Goal: Transaction & Acquisition: Obtain resource

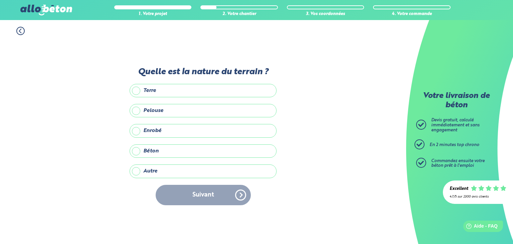
click at [176, 93] on label "Terre" at bounding box center [203, 90] width 147 height 13
click at [0, 0] on input "Terre" at bounding box center [0, 0] width 0 height 0
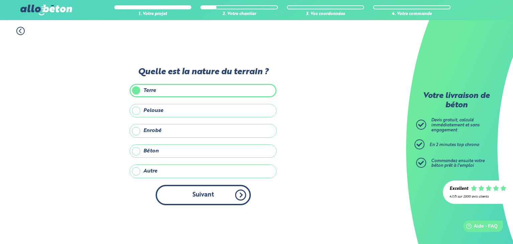
click at [191, 196] on button "Suivant" at bounding box center [203, 195] width 95 height 20
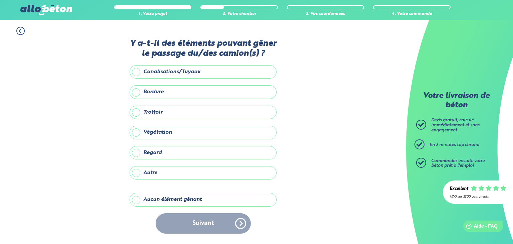
click at [184, 201] on label "Aucun élément gênant" at bounding box center [203, 199] width 147 height 13
click at [0, 0] on input "Aucun élément gênant" at bounding box center [0, 0] width 0 height 0
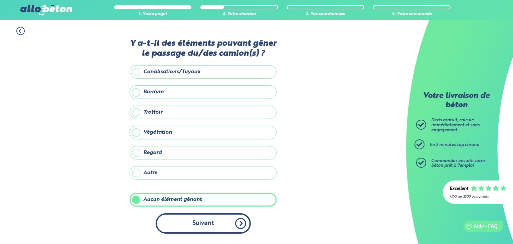
click at [198, 220] on button "Suivant" at bounding box center [203, 223] width 95 height 20
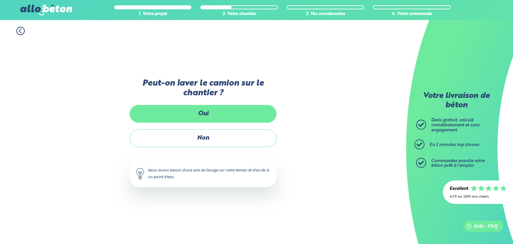
click at [209, 109] on label "Oui" at bounding box center [203, 114] width 147 height 18
click at [0, 0] on input "Oui" at bounding box center [0, 0] width 0 height 0
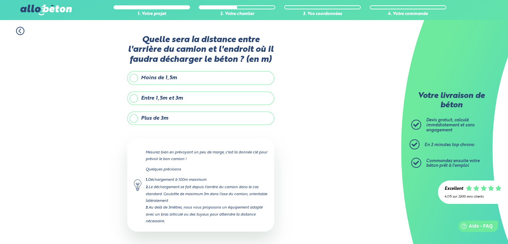
click at [205, 117] on label "Plus de 3m" at bounding box center [200, 118] width 147 height 13
click at [0, 0] on input "Plus de 3m" at bounding box center [0, 0] width 0 height 0
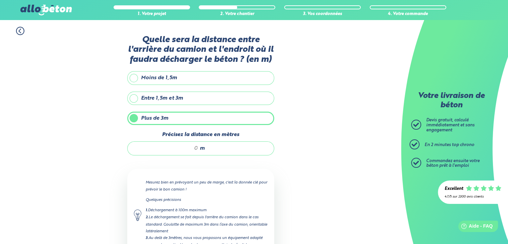
click at [197, 150] on input "Précisez la distance en mètres" at bounding box center [166, 148] width 64 height 7
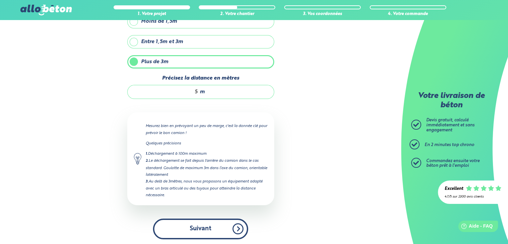
type input "5"
click at [223, 225] on button "Suivant" at bounding box center [200, 228] width 95 height 20
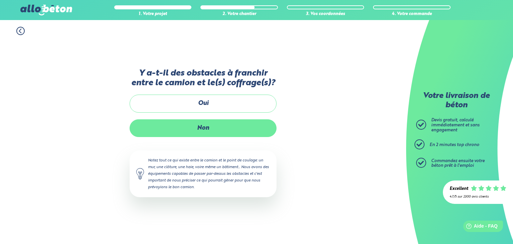
click at [223, 129] on label "Non" at bounding box center [203, 128] width 147 height 18
click at [0, 0] on input "Non" at bounding box center [0, 0] width 0 height 0
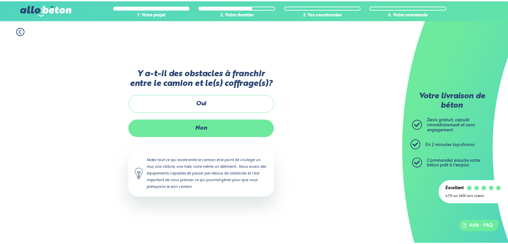
scroll to position [65, 0]
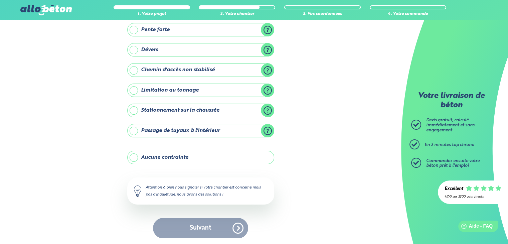
click at [208, 152] on label "Aucune contrainte" at bounding box center [200, 157] width 147 height 13
click at [0, 0] on input "Aucune contrainte" at bounding box center [0, 0] width 0 height 0
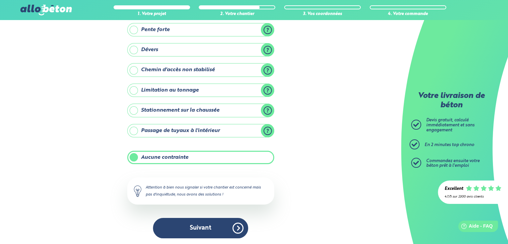
scroll to position [64, 0]
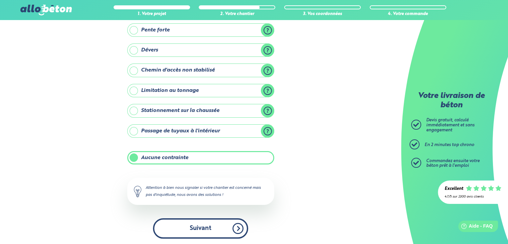
click at [214, 228] on button "Suivant" at bounding box center [200, 228] width 95 height 20
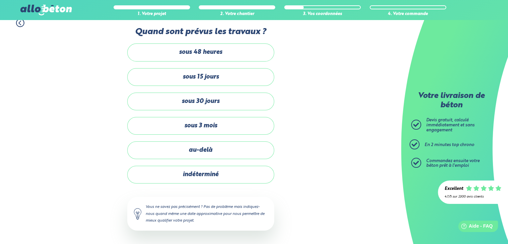
scroll to position [7, 0]
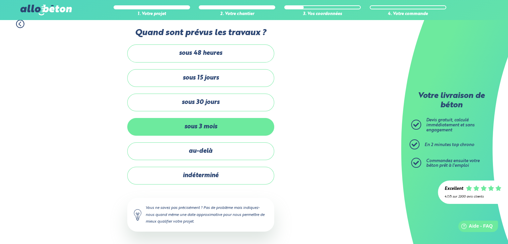
click at [213, 122] on label "sous 3 mois" at bounding box center [200, 127] width 147 height 18
click at [0, 0] on input "sous 3 mois" at bounding box center [0, 0] width 0 height 0
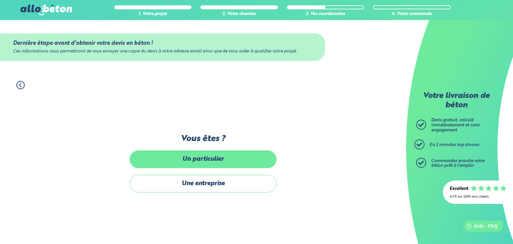
click at [226, 165] on label "Un particulier" at bounding box center [203, 159] width 147 height 18
click at [0, 0] on input "Un particulier" at bounding box center [0, 0] width 0 height 0
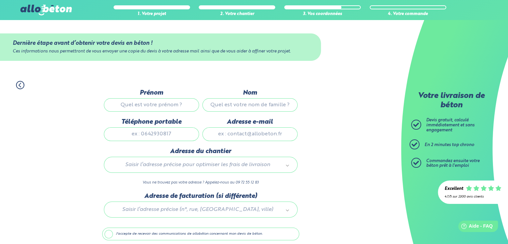
click at [168, 100] on input "Prénom" at bounding box center [151, 104] width 95 height 13
type input "[PERSON_NAME]"
type input "LE DRAN"
type input "0666308664"
type input "[EMAIL_ADDRESS][DOMAIN_NAME]"
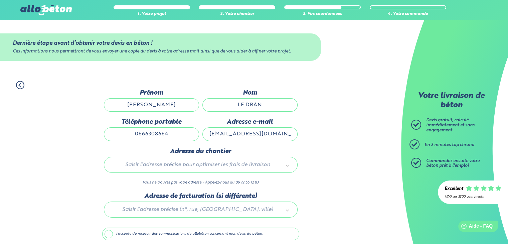
type input "[STREET_ADDRESS][PERSON_NAME]"
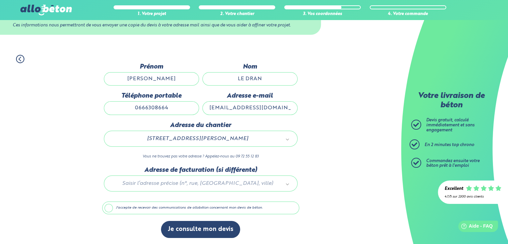
click at [176, 210] on label "J'accepte de recevoir des communications de allobéton concernant mon devis de b…" at bounding box center [200, 207] width 197 height 13
click at [0, 0] on input "J'accepte de recevoir des communications de allobéton concernant mon devis de b…" at bounding box center [0, 0] width 0 height 0
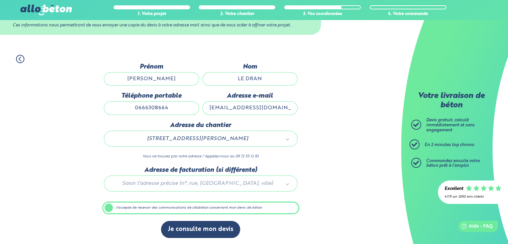
scroll to position [26, 0]
click at [178, 209] on label "J'accepte de recevoir des communications de allobéton concernant mon devis de b…" at bounding box center [200, 208] width 197 height 13
click at [0, 0] on input "J'accepte de recevoir des communications de allobéton concernant mon devis de b…" at bounding box center [0, 0] width 0 height 0
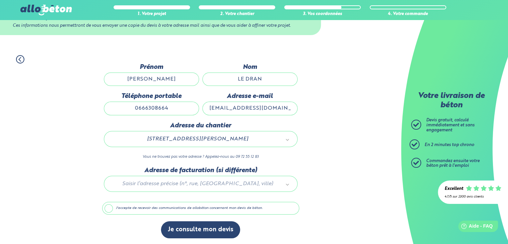
scroll to position [26, 0]
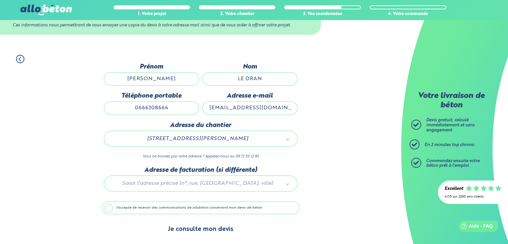
click at [192, 236] on button "Je consulte mon devis" at bounding box center [200, 229] width 79 height 17
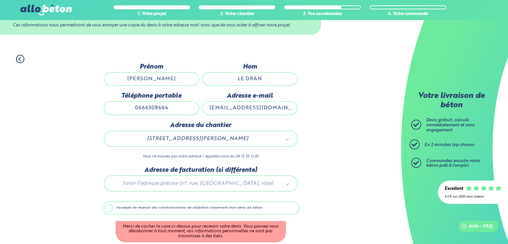
click at [170, 210] on label "J'accepte de recevoir des communications de allobéton concernant mon devis de b…" at bounding box center [200, 207] width 197 height 13
click at [0, 0] on input "J'accepte de recevoir des communications de allobéton concernant mon devis de b…" at bounding box center [0, 0] width 0 height 0
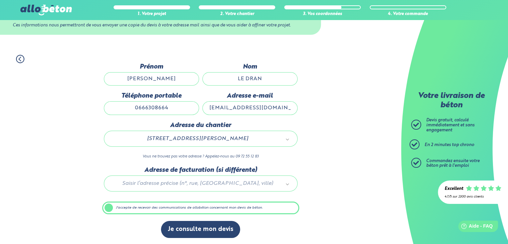
scroll to position [26, 0]
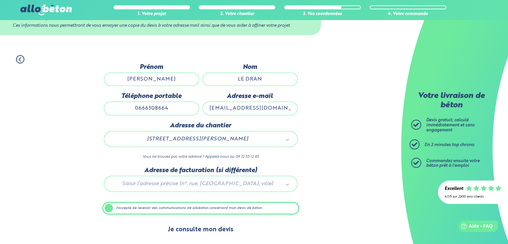
click at [190, 235] on button "Je consulte mon devis" at bounding box center [200, 229] width 79 height 17
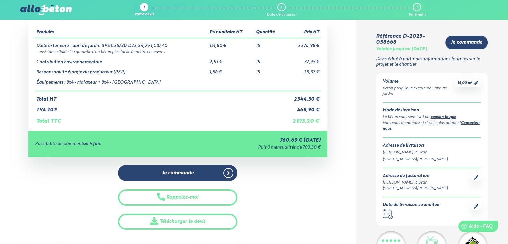
scroll to position [25, 0]
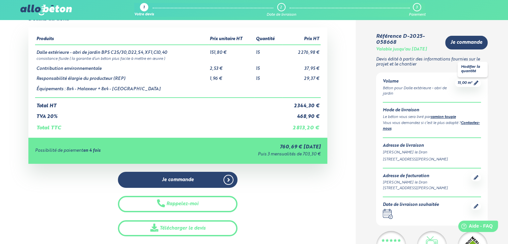
click at [473, 87] on div "15,00 m³" at bounding box center [468, 83] width 26 height 8
click at [476, 83] on icon at bounding box center [476, 83] width 5 height 5
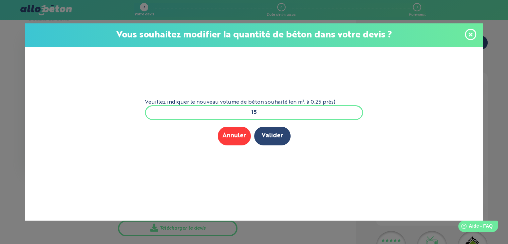
click at [269, 109] on input "15" at bounding box center [254, 112] width 218 height 15
type input "13"
click at [271, 137] on button "Valider" at bounding box center [272, 136] width 36 height 18
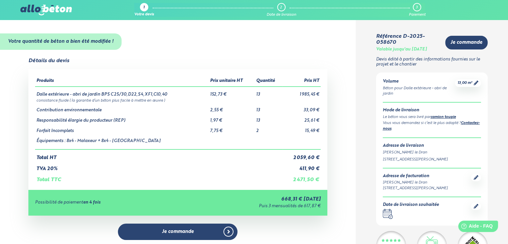
click at [143, 8] on div "1" at bounding box center [144, 7] width 8 height 8
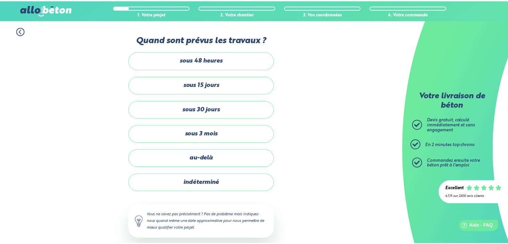
scroll to position [7, 0]
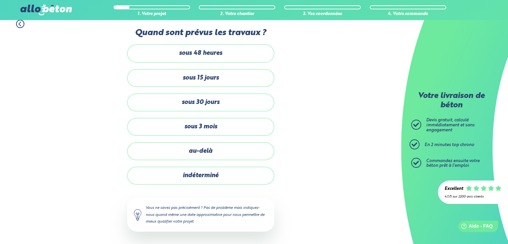
scroll to position [64, 0]
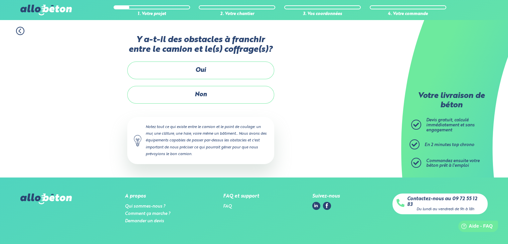
scroll to position [56, 0]
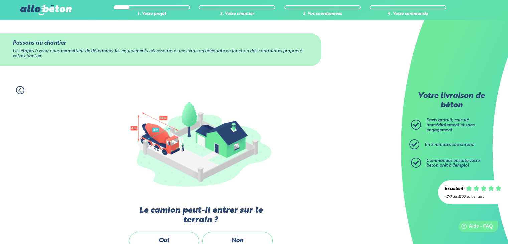
scroll to position [53, 0]
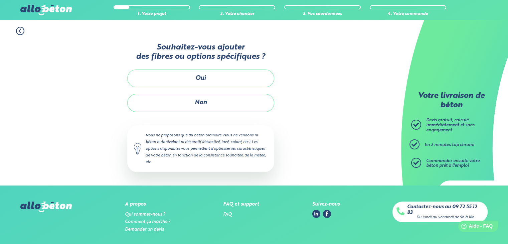
click at [18, 32] on icon at bounding box center [20, 31] width 8 height 8
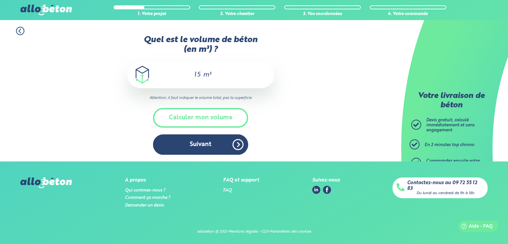
scroll to position [1, 0]
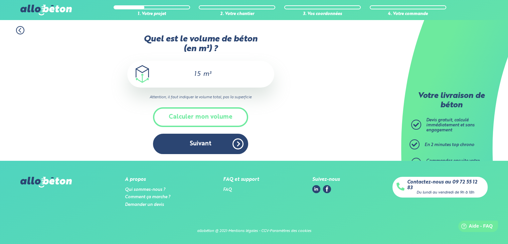
click at [199, 70] on div "15 m³" at bounding box center [200, 74] width 147 height 27
click at [199, 71] on input "15" at bounding box center [195, 74] width 11 height 8
click at [24, 30] on circle at bounding box center [20, 30] width 8 height 8
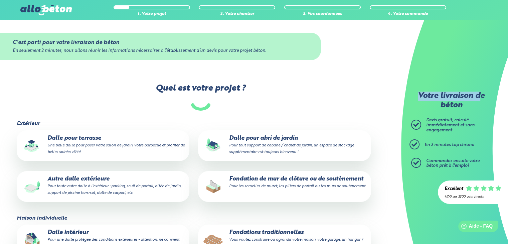
drag, startPoint x: 481, startPoint y: 62, endPoint x: 513, endPoint y: 95, distance: 45.6
click at [508, 95] on html "09 72 55 12 83 Conseils et Appel Gratuits nos produits le béton prêt à l'emploi…" at bounding box center [254, 198] width 508 height 398
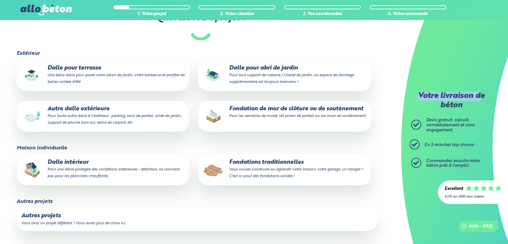
scroll to position [68, 0]
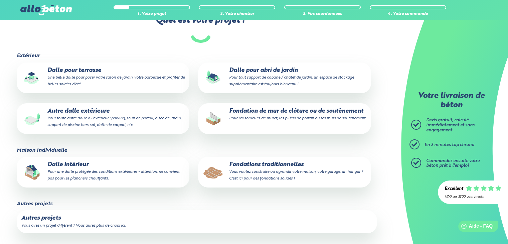
click at [226, 180] on p "Fondations traditionnelles Vous voulez construire ou agrandir votre maison, vot…" at bounding box center [284, 171] width 163 height 20
click at [0, 0] on input "Fondations traditionnelles Vous voulez construire ou agrandir votre maison, vot…" at bounding box center [0, 0] width 0 height 0
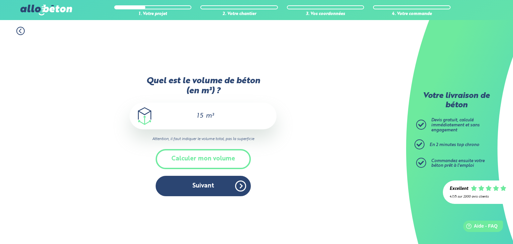
click at [202, 116] on input "15" at bounding box center [198, 116] width 11 height 8
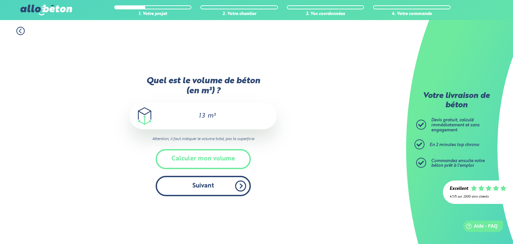
type input "13"
click at [210, 188] on button "Suivant" at bounding box center [203, 186] width 95 height 20
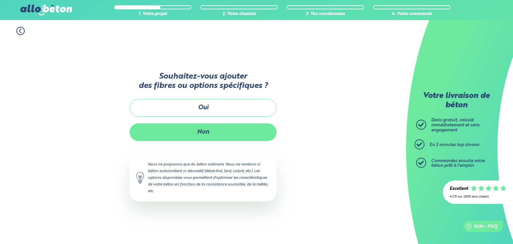
click at [209, 127] on button "Non" at bounding box center [203, 132] width 147 height 18
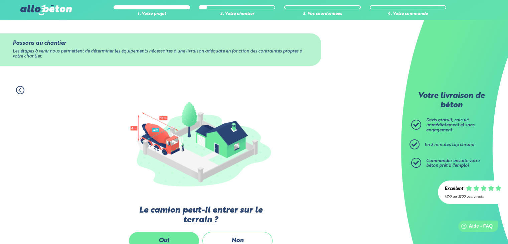
click at [182, 241] on label "Oui" at bounding box center [164, 241] width 70 height 18
click at [0, 0] on input "Oui" at bounding box center [0, 0] width 0 height 0
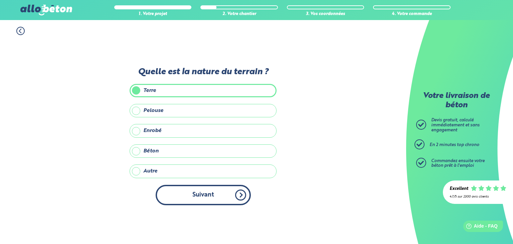
click at [208, 198] on button "Suivant" at bounding box center [203, 195] width 95 height 20
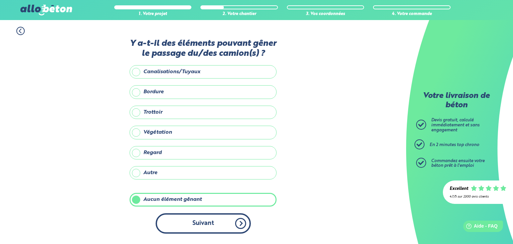
click at [204, 219] on button "Suivant" at bounding box center [203, 223] width 95 height 20
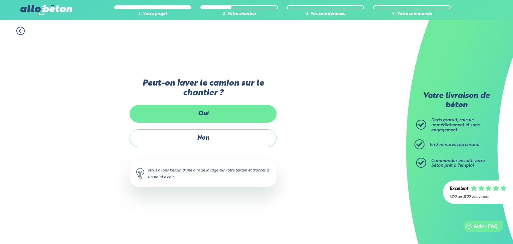
click at [227, 113] on label "Oui" at bounding box center [203, 114] width 147 height 18
click at [0, 0] on input "Oui" at bounding box center [0, 0] width 0 height 0
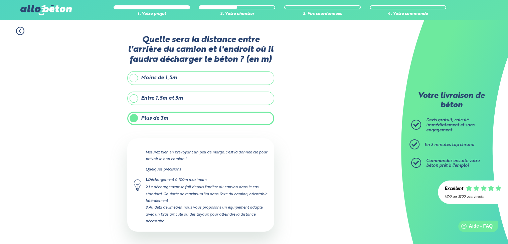
scroll to position [26, 0]
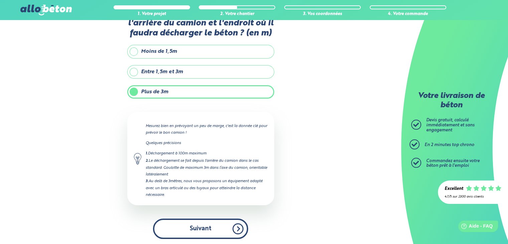
click at [184, 227] on button "Suivant" at bounding box center [200, 228] width 95 height 20
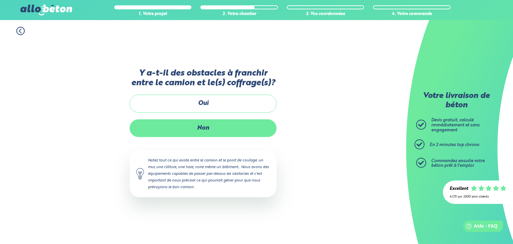
click at [205, 127] on label "Non" at bounding box center [203, 128] width 147 height 18
click at [0, 0] on input "Non" at bounding box center [0, 0] width 0 height 0
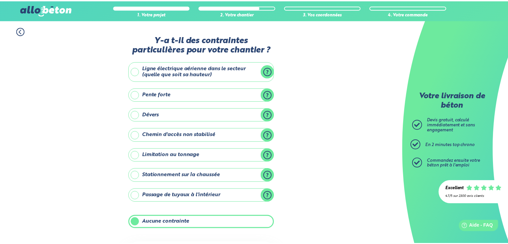
scroll to position [64, 0]
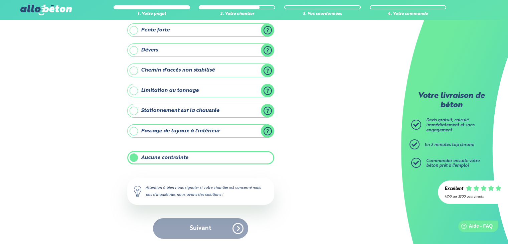
click at [213, 222] on div "Suivant" at bounding box center [200, 228] width 147 height 20
click at [195, 157] on label "Aucune contrainte" at bounding box center [200, 157] width 147 height 13
click at [0, 0] on input "Aucune contrainte" at bounding box center [0, 0] width 0 height 0
click at [193, 159] on label "Aucune contrainte" at bounding box center [200, 157] width 147 height 13
click at [0, 0] on input "Aucune contrainte" at bounding box center [0, 0] width 0 height 0
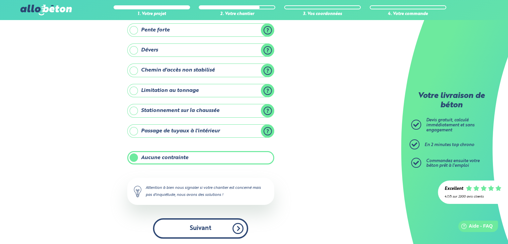
click at [202, 228] on button "Suivant" at bounding box center [200, 228] width 95 height 20
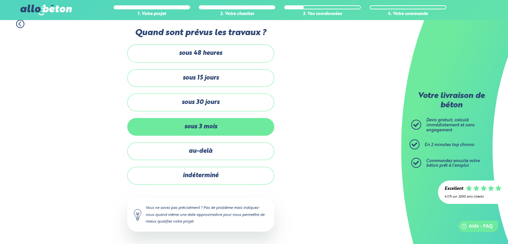
click at [211, 124] on label "sous 3 mois" at bounding box center [200, 127] width 147 height 18
click at [0, 0] on input "sous 3 mois" at bounding box center [0, 0] width 0 height 0
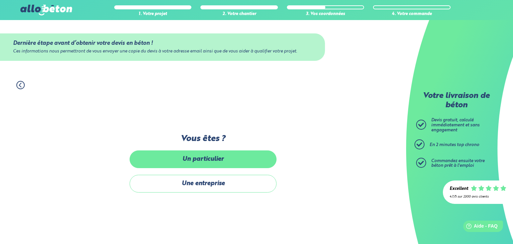
click at [210, 163] on label "Un particulier" at bounding box center [203, 159] width 147 height 18
click at [0, 0] on input "Un particulier" at bounding box center [0, 0] width 0 height 0
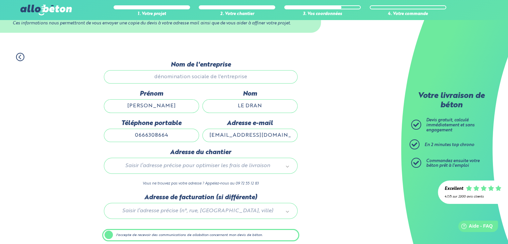
scroll to position [55, 0]
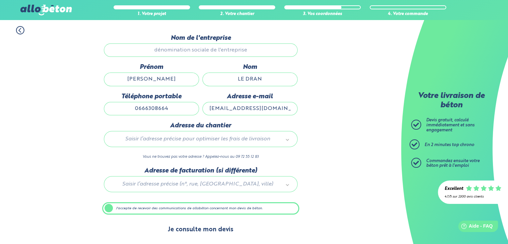
click at [228, 226] on button "Je consulte mon devis" at bounding box center [200, 229] width 79 height 17
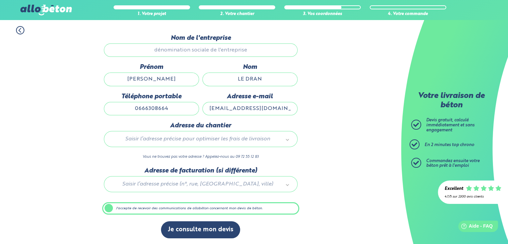
click at [192, 214] on div "Dernière étape avant d’obtenir votre devis en béton ! Ces informations nous per…" at bounding box center [200, 139] width 197 height 211
click at [189, 209] on label "J'accepte de recevoir des communications de allobéton concernant mon devis de b…" at bounding box center [200, 208] width 197 height 13
click at [0, 0] on input "J'accepte de recevoir des communications de allobéton concernant mon devis de b…" at bounding box center [0, 0] width 0 height 0
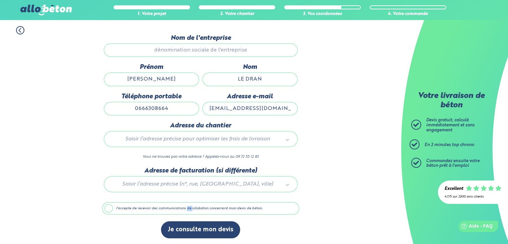
click at [189, 209] on label "J'accepte de recevoir des communications de allobéton concernant mon devis de b…" at bounding box center [200, 208] width 197 height 13
click at [0, 0] on input "J'accepte de recevoir des communications de allobéton concernant mon devis de b…" at bounding box center [0, 0] width 0 height 0
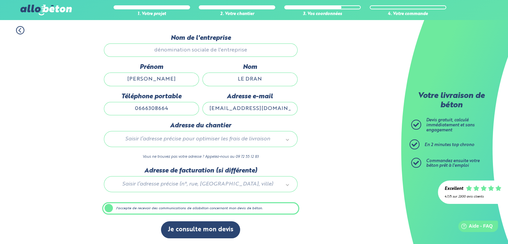
click at [199, 44] on input "Nom de l'entreprise" at bounding box center [201, 49] width 194 height 13
click at [196, 50] on input "Nom de l'entreprise" at bounding box center [201, 49] width 194 height 13
click at [19, 32] on icon at bounding box center [20, 30] width 8 height 8
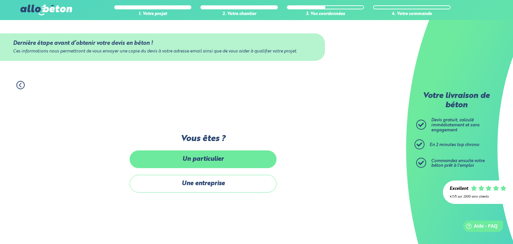
click at [191, 162] on label "Un particulier" at bounding box center [203, 159] width 147 height 18
click at [0, 0] on input "Un particulier" at bounding box center [0, 0] width 0 height 0
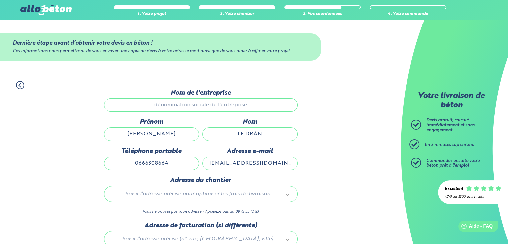
click at [186, 131] on input "GEORGES MAEL" at bounding box center [151, 133] width 95 height 13
type input "66 Rue Emile Bernard"
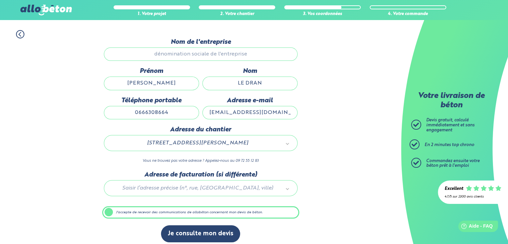
scroll to position [55, 0]
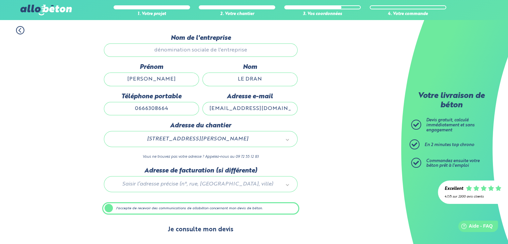
click at [215, 232] on button "Je consulte mon devis" at bounding box center [200, 229] width 79 height 17
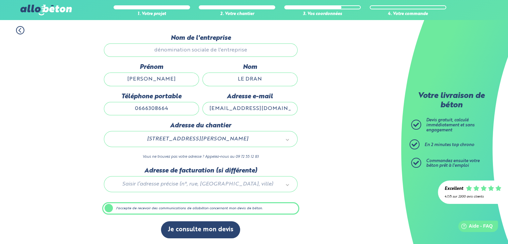
click at [188, 210] on label "J'accepte de recevoir des communications de allobéton concernant mon devis de b…" at bounding box center [200, 208] width 197 height 13
click at [0, 0] on input "J'accepte de recevoir des communications de allobéton concernant mon devis de b…" at bounding box center [0, 0] width 0 height 0
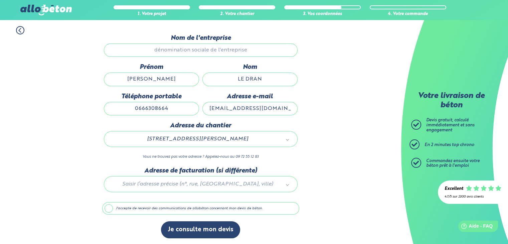
click at [188, 210] on label "J'accepte de recevoir des communications de allobéton concernant mon devis de b…" at bounding box center [200, 208] width 197 height 13
click at [0, 0] on input "J'accepte de recevoir des communications de allobéton concernant mon devis de b…" at bounding box center [0, 0] width 0 height 0
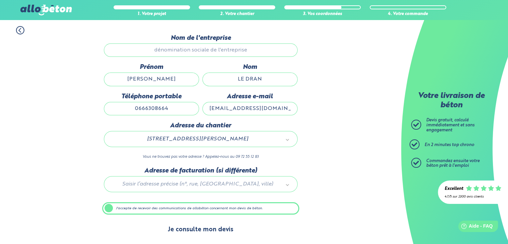
click at [193, 227] on button "Je consulte mon devis" at bounding box center [200, 229] width 79 height 17
click at [192, 227] on button "Je consulte mon devis" at bounding box center [200, 229] width 79 height 17
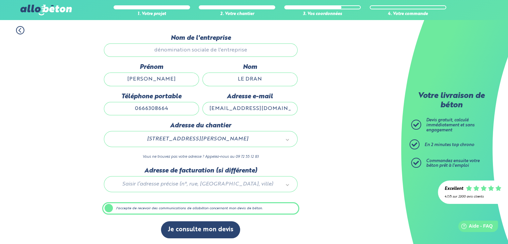
click at [234, 48] on input "Nom de l'entreprise" at bounding box center [201, 49] width 194 height 13
click at [188, 50] on input "Nom de l'entreprise" at bounding box center [201, 49] width 194 height 13
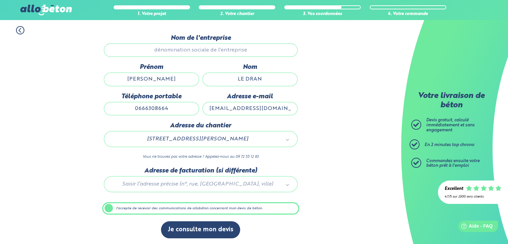
click at [183, 82] on input "[PERSON_NAME]" at bounding box center [151, 78] width 95 height 13
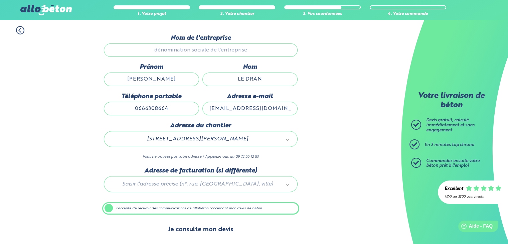
click at [207, 230] on button "Je consulte mon devis" at bounding box center [200, 229] width 79 height 17
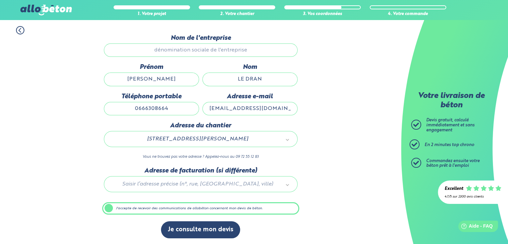
click at [199, 185] on div at bounding box center [200, 183] width 197 height 32
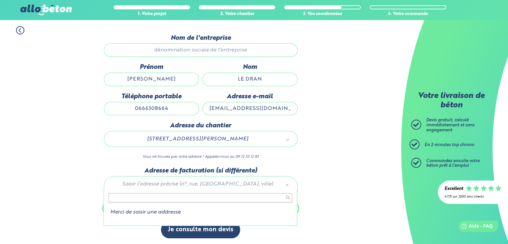
click at [184, 197] on input "text" at bounding box center [201, 197] width 184 height 9
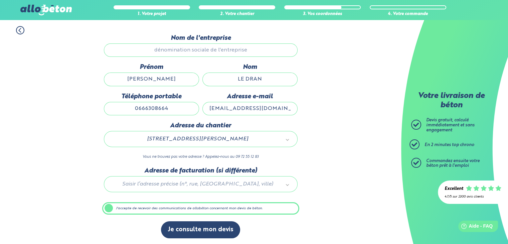
click at [178, 96] on label "Téléphone portable" at bounding box center [151, 96] width 95 height 7
click at [178, 102] on input "0666308664" at bounding box center [151, 108] width 95 height 13
type input "0666308664"
click at [182, 81] on input "[PERSON_NAME]" at bounding box center [151, 78] width 95 height 13
type input "[PERSON_NAME]"
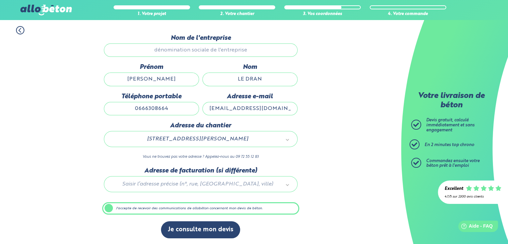
click at [278, 75] on input "LE DRAN" at bounding box center [249, 78] width 95 height 13
type input "LE DRAN"
click at [231, 105] on input "[EMAIL_ADDRESS][DOMAIN_NAME]" at bounding box center [249, 108] width 95 height 13
click at [273, 107] on input "[EMAIL_ADDRESS][DOMAIN_NAME]" at bounding box center [249, 108] width 95 height 13
type input "[EMAIL_ADDRESS][DOMAIN_NAME]"
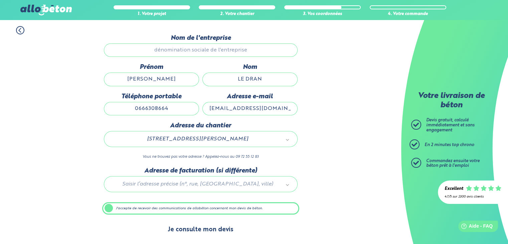
click at [215, 226] on button "Je consulte mon devis" at bounding box center [200, 229] width 79 height 17
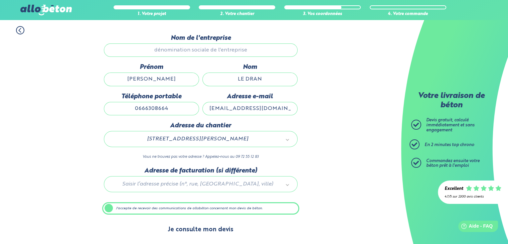
drag, startPoint x: 215, startPoint y: 226, endPoint x: 201, endPoint y: 236, distance: 16.5
click at [201, 236] on button "Je consulte mon devis" at bounding box center [200, 229] width 79 height 17
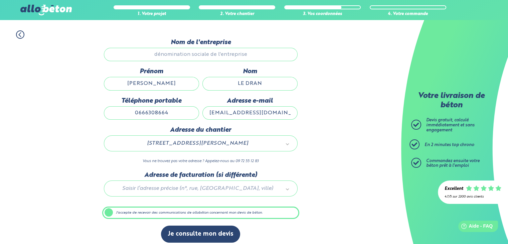
scroll to position [0, 0]
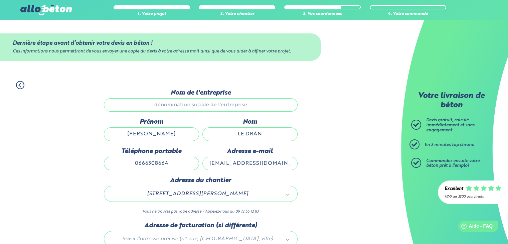
click at [22, 78] on div "1. Votre projet 2. Votre chantier 3. Vos coordonnées 4. Votre commande" at bounding box center [200, 81] width 401 height 15
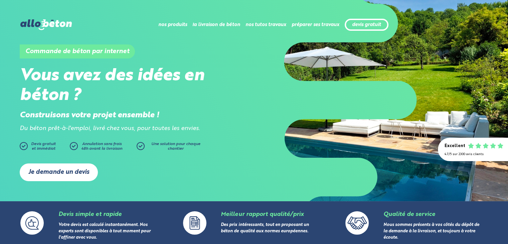
click at [65, 177] on link "Je demande un devis" at bounding box center [59, 172] width 78 height 18
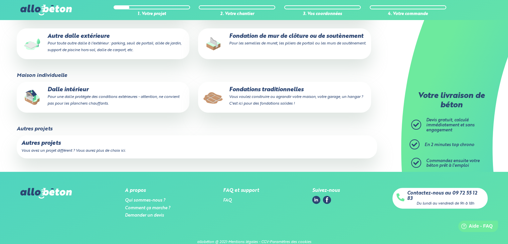
scroll to position [152, 0]
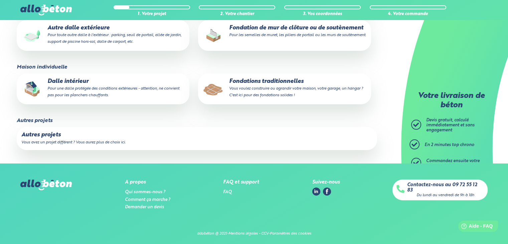
click at [280, 90] on small "Vous voulez construire ou agrandir votre maison, votre garage, un hangar ? C'es…" at bounding box center [296, 92] width 134 height 11
click at [0, 0] on input "Fondations traditionnelles Vous voulez construire ou agrandir votre maison, vot…" at bounding box center [0, 0] width 0 height 0
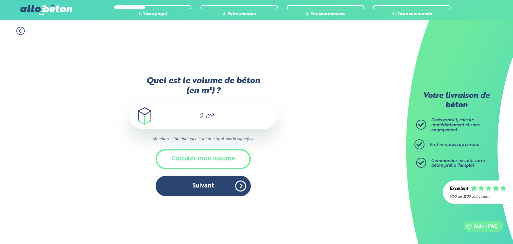
click at [201, 115] on input "Quel est le volume de béton (en m³) ?" at bounding box center [198, 116] width 11 height 8
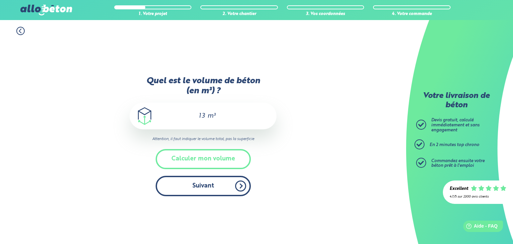
type input "13"
click at [211, 182] on button "Suivant" at bounding box center [203, 186] width 95 height 20
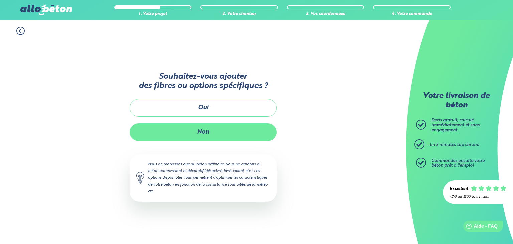
click at [214, 126] on button "Non" at bounding box center [203, 132] width 147 height 18
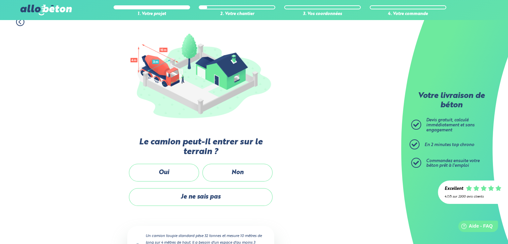
scroll to position [77, 0]
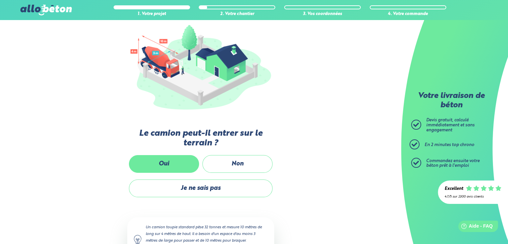
click at [185, 168] on label "Oui" at bounding box center [164, 164] width 70 height 18
click at [0, 0] on input "Oui" at bounding box center [0, 0] width 0 height 0
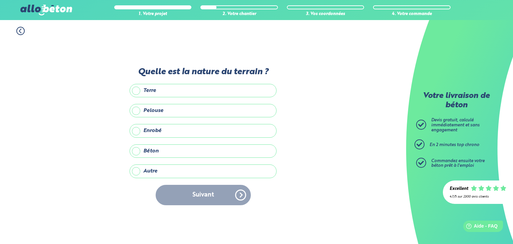
click at [201, 91] on label "Terre" at bounding box center [203, 90] width 147 height 13
click at [0, 0] on input "Terre" at bounding box center [0, 0] width 0 height 0
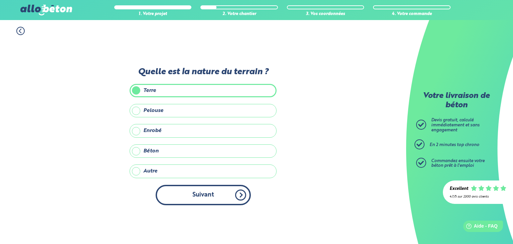
click at [202, 195] on button "Suivant" at bounding box center [203, 195] width 95 height 20
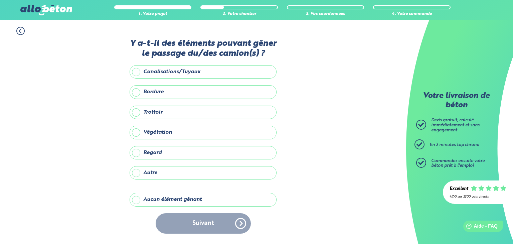
click at [195, 201] on label "Aucun élément gênant" at bounding box center [203, 199] width 147 height 13
click at [0, 0] on input "Aucun élément gênant" at bounding box center [0, 0] width 0 height 0
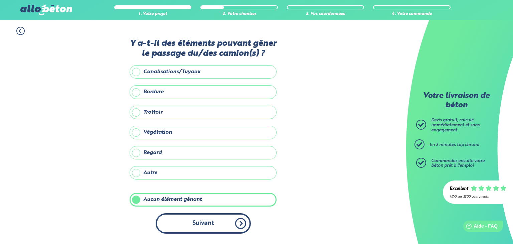
click at [198, 232] on button "Suivant" at bounding box center [203, 223] width 95 height 20
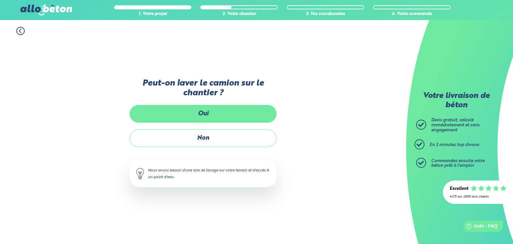
click at [220, 115] on label "Oui" at bounding box center [203, 114] width 147 height 18
click at [0, 0] on input "Oui" at bounding box center [0, 0] width 0 height 0
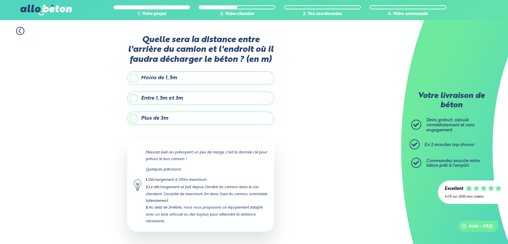
click at [210, 114] on label "Plus de 3m" at bounding box center [200, 118] width 147 height 13
click at [0, 0] on input "Plus de 3m" at bounding box center [0, 0] width 0 height 0
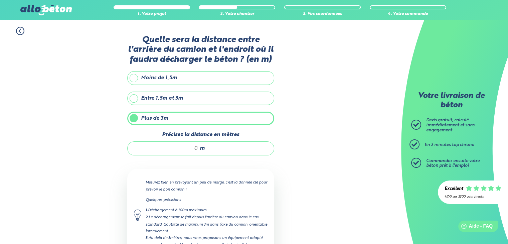
click at [178, 151] on div "m" at bounding box center [200, 148] width 147 height 14
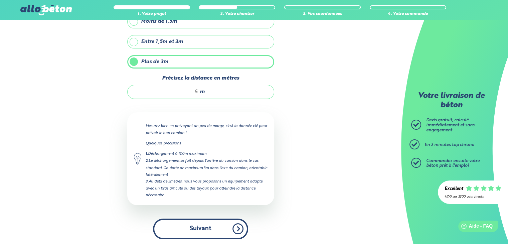
type input "5"
click at [200, 231] on button "Suivant" at bounding box center [200, 228] width 95 height 20
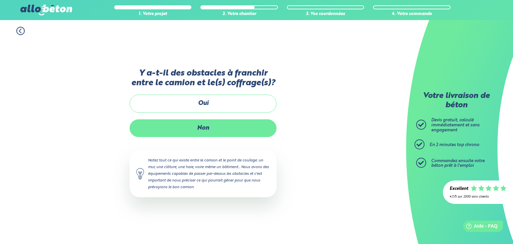
click at [210, 125] on label "Non" at bounding box center [203, 128] width 147 height 18
click at [0, 0] on input "Non" at bounding box center [0, 0] width 0 height 0
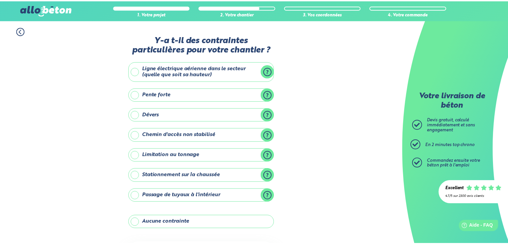
scroll to position [65, 0]
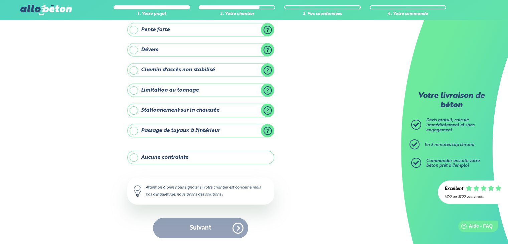
click at [192, 155] on label "Aucune contrainte" at bounding box center [200, 157] width 147 height 13
click at [0, 0] on input "Aucune contrainte" at bounding box center [0, 0] width 0 height 0
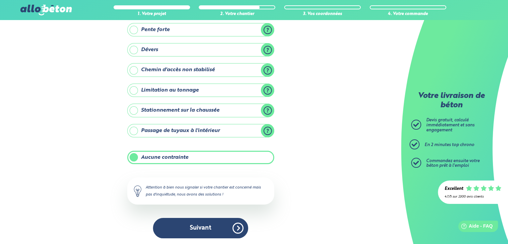
scroll to position [64, 0]
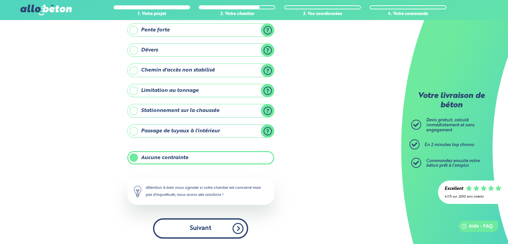
click at [182, 224] on button "Suivant" at bounding box center [200, 228] width 95 height 20
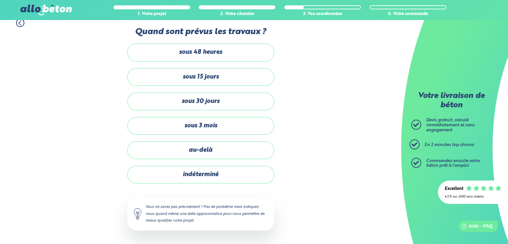
scroll to position [7, 0]
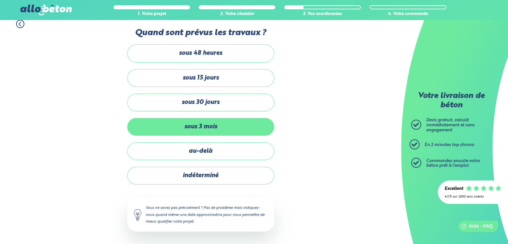
click at [209, 123] on label "sous 3 mois" at bounding box center [200, 127] width 147 height 18
click at [0, 0] on input "sous 3 mois" at bounding box center [0, 0] width 0 height 0
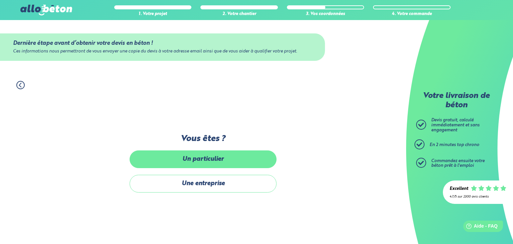
click at [217, 160] on label "Un particulier" at bounding box center [203, 159] width 147 height 18
click at [0, 0] on input "Un particulier" at bounding box center [0, 0] width 0 height 0
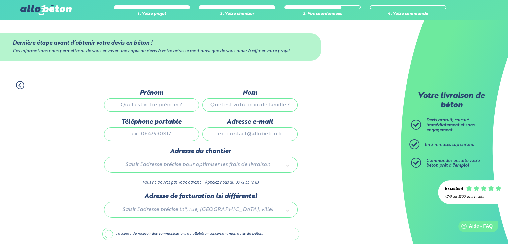
click at [171, 103] on input "Prénom" at bounding box center [151, 104] width 95 height 13
type input "[PERSON_NAME]"
type input "LE DRAN"
type input "0666308664"
type input "[EMAIL_ADDRESS][DOMAIN_NAME]"
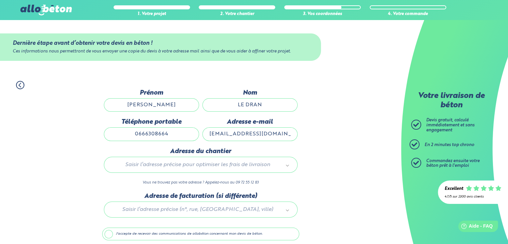
type input "[STREET_ADDRESS][PERSON_NAME]"
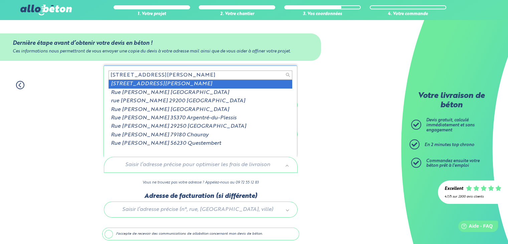
type input "66 Rue Emile Bernard pont"
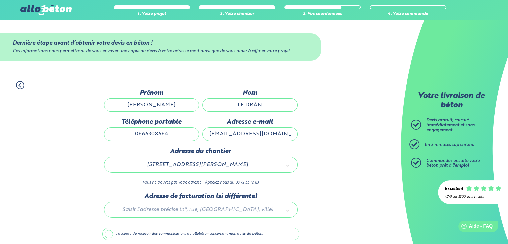
scroll to position [26, 0]
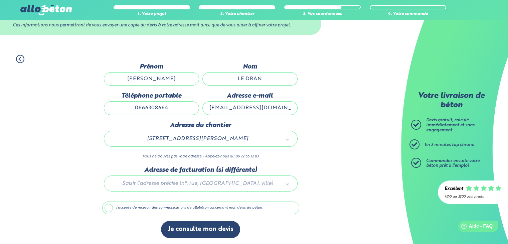
click at [183, 209] on label "J'accepte de recevoir des communications de allobéton concernant mon devis de b…" at bounding box center [200, 207] width 197 height 13
click at [0, 0] on input "J'accepte de recevoir des communications de allobéton concernant mon devis de b…" at bounding box center [0, 0] width 0 height 0
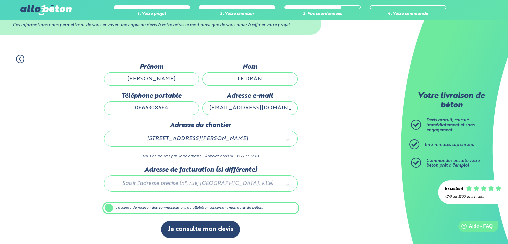
scroll to position [26, 0]
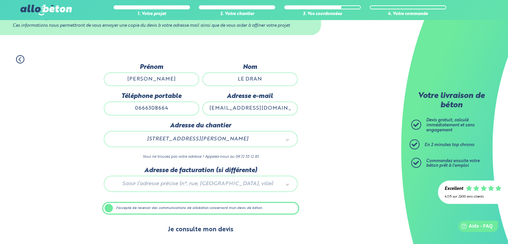
click at [189, 223] on button "Je consulte mon devis" at bounding box center [200, 229] width 79 height 17
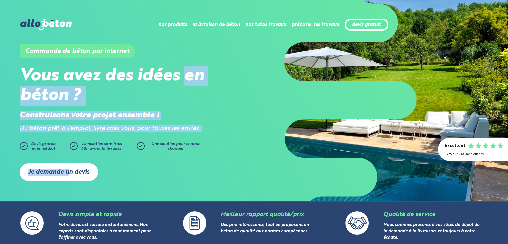
drag, startPoint x: 0, startPoint y: 0, endPoint x: 68, endPoint y: 176, distance: 188.6
click at [68, 176] on div "Commande de béton par internet Vous avez des idées en béton ? Construisons votr…" at bounding box center [254, 115] width 469 height 151
click at [68, 176] on link "Je demande un devis" at bounding box center [59, 172] width 78 height 18
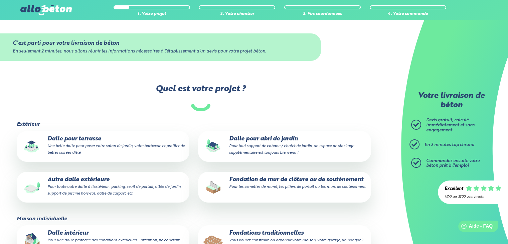
click at [89, 150] on p "Dalle pour terrasse Une belle dalle pour poser votre salon de jardin, votre bar…" at bounding box center [102, 146] width 163 height 20
click at [0, 0] on input "Dalle pour terrasse Une belle dalle pour poser votre salon de jardin, votre bar…" at bounding box center [0, 0] width 0 height 0
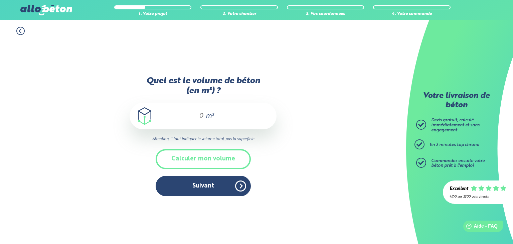
click at [198, 114] on input "Quel est le volume de béton (en m³) ?" at bounding box center [198, 116] width 11 height 8
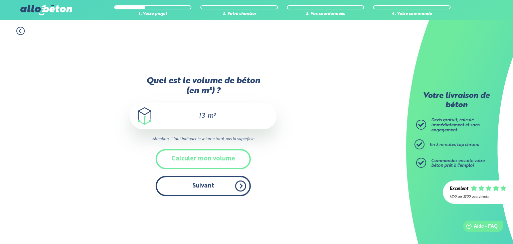
type input "13"
click at [211, 191] on button "Suivant" at bounding box center [203, 186] width 95 height 20
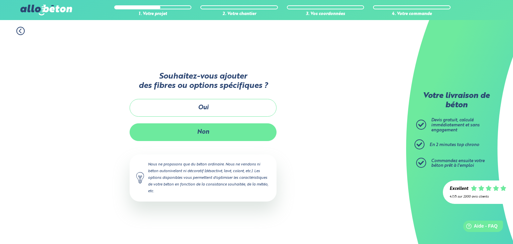
click at [218, 129] on button "Non" at bounding box center [203, 132] width 147 height 18
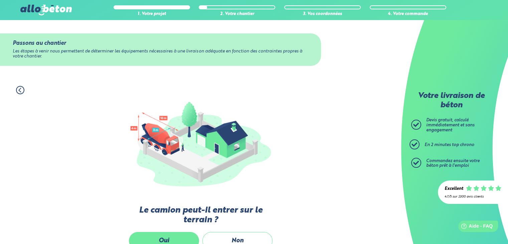
click at [172, 236] on label "Oui" at bounding box center [164, 241] width 70 height 18
click at [0, 0] on input "Oui" at bounding box center [0, 0] width 0 height 0
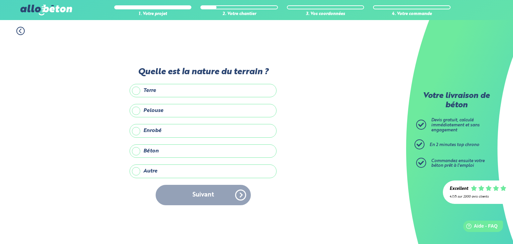
click at [207, 89] on label "Terre" at bounding box center [203, 90] width 147 height 13
click at [0, 0] on input "Terre" at bounding box center [0, 0] width 0 height 0
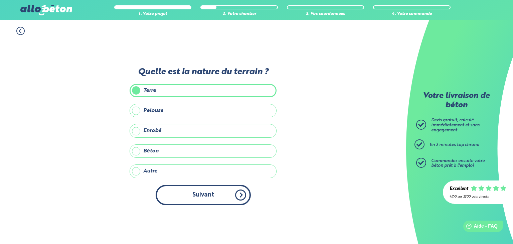
click at [204, 190] on button "Suivant" at bounding box center [203, 195] width 95 height 20
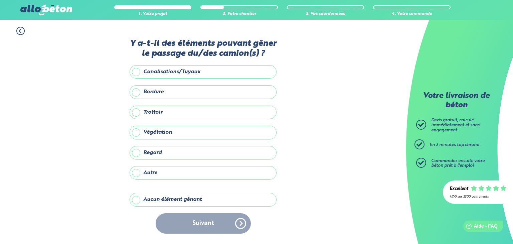
click at [200, 195] on label "Aucun élément gênant" at bounding box center [203, 199] width 147 height 13
click at [0, 0] on input "Aucun élément gênant" at bounding box center [0, 0] width 0 height 0
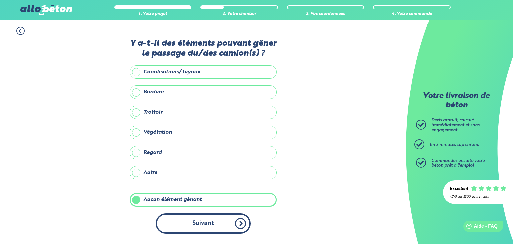
click at [204, 222] on button "Suivant" at bounding box center [203, 223] width 95 height 20
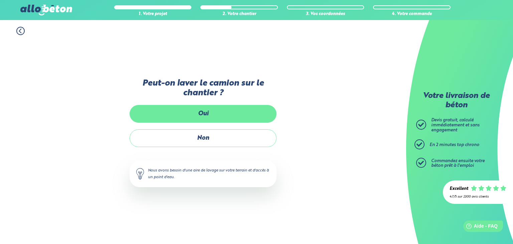
click at [195, 118] on label "Oui" at bounding box center [203, 114] width 147 height 18
click at [0, 0] on input "Oui" at bounding box center [0, 0] width 0 height 0
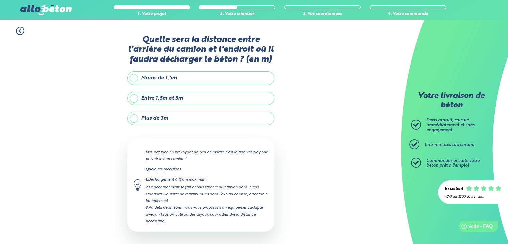
click at [203, 116] on label "Plus de 3m" at bounding box center [200, 118] width 147 height 13
click at [0, 0] on input "Plus de 3m" at bounding box center [0, 0] width 0 height 0
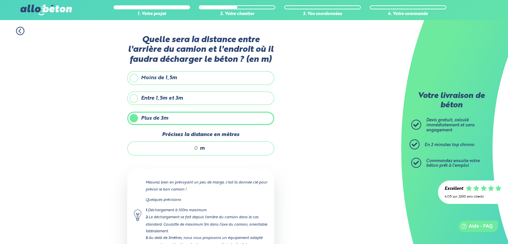
click at [197, 147] on input "Précisez la distance en mètres" at bounding box center [166, 148] width 64 height 7
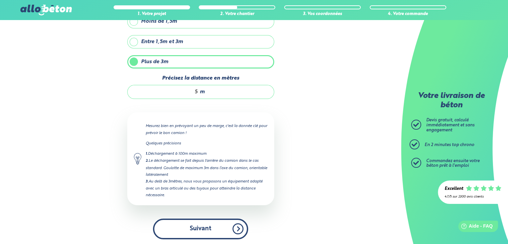
type input "5"
click at [204, 226] on button "Suivant" at bounding box center [200, 228] width 95 height 20
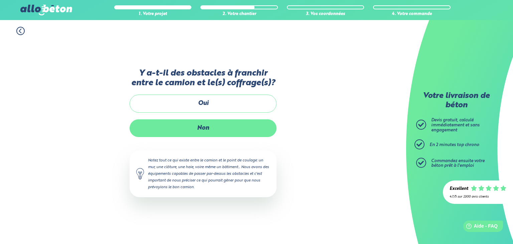
click at [206, 128] on label "Non" at bounding box center [203, 128] width 147 height 18
click at [0, 0] on input "Non" at bounding box center [0, 0] width 0 height 0
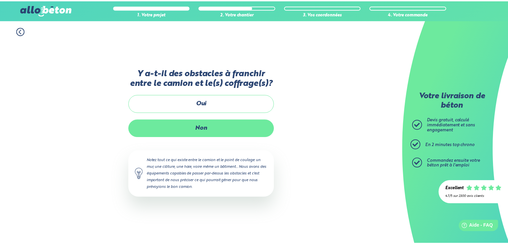
scroll to position [65, 0]
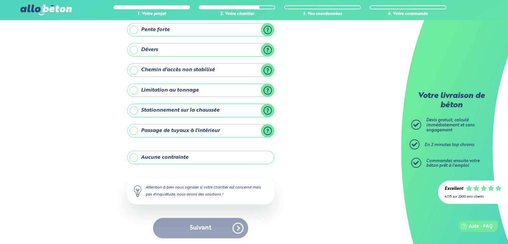
click at [196, 155] on label "Aucune contrainte" at bounding box center [200, 157] width 147 height 13
click at [0, 0] on input "Aucune contrainte" at bounding box center [0, 0] width 0 height 0
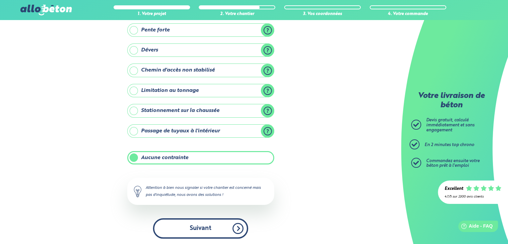
click at [216, 223] on button "Suivant" at bounding box center [200, 228] width 95 height 20
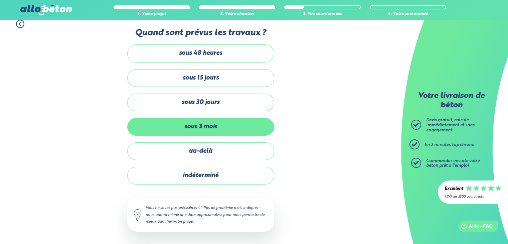
click at [203, 126] on label "sous 3 mois" at bounding box center [200, 127] width 147 height 18
click at [0, 0] on input "sous 3 mois" at bounding box center [0, 0] width 0 height 0
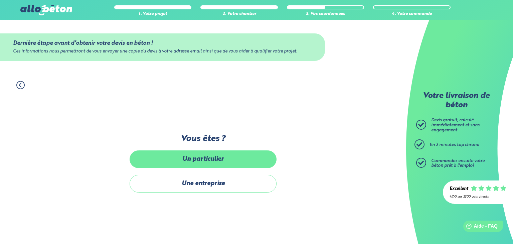
click at [203, 163] on label "Un particulier" at bounding box center [203, 159] width 147 height 18
click at [0, 0] on input "Un particulier" at bounding box center [0, 0] width 0 height 0
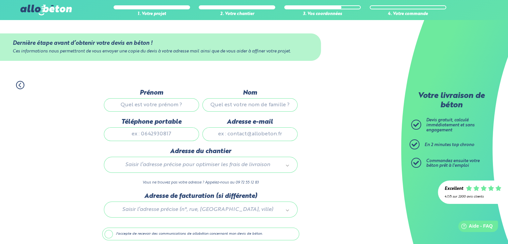
click at [170, 103] on input "Prénom" at bounding box center [151, 104] width 95 height 13
type input "GEORGES MAEL"
type input "LE DRAN"
type input "0666308664"
type input "gmld56@gmail.com"
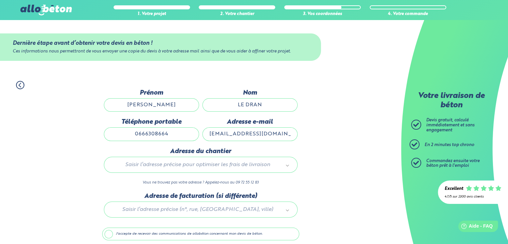
type input "66 Rue Emile Bernard"
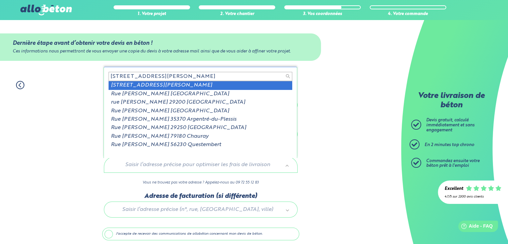
type input "66 Rue Emile Bernard pont"
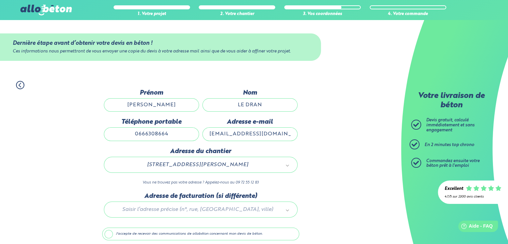
scroll to position [26, 0]
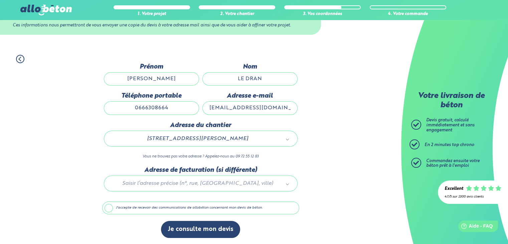
click at [119, 206] on label "J'accepte de recevoir des communications de allobéton concernant mon devis de b…" at bounding box center [200, 207] width 197 height 13
click at [0, 0] on input "J'accepte de recevoir des communications de allobéton concernant mon devis de b…" at bounding box center [0, 0] width 0 height 0
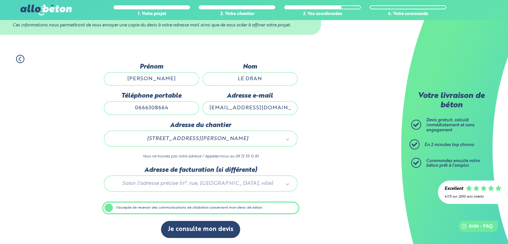
scroll to position [26, 0]
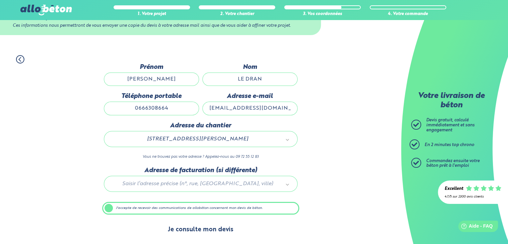
click at [205, 232] on button "Je consulte mon devis" at bounding box center [200, 229] width 79 height 17
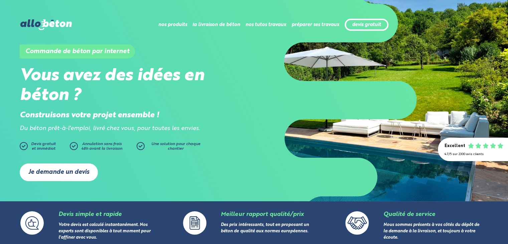
click at [72, 168] on link "Je demande un devis" at bounding box center [59, 172] width 78 height 18
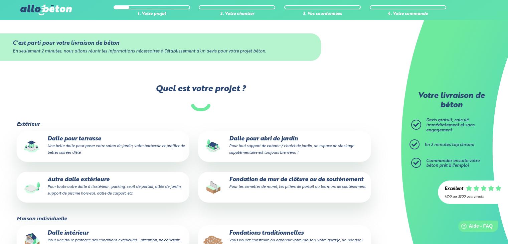
click at [251, 233] on p "Fondations traditionnelles Vous voulez construire ou agrandir votre maison, vot…" at bounding box center [284, 240] width 163 height 20
click at [0, 0] on input "Fondations traditionnelles Vous voulez construire ou agrandir votre maison, vot…" at bounding box center [0, 0] width 0 height 0
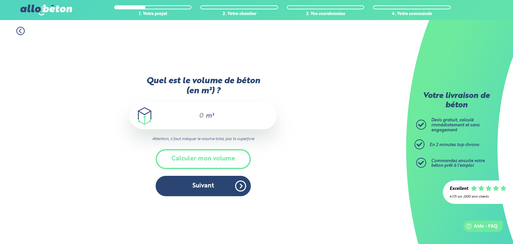
click at [197, 115] on input "Quel est le volume de béton (en m³) ?" at bounding box center [198, 116] width 11 height 8
type input "1"
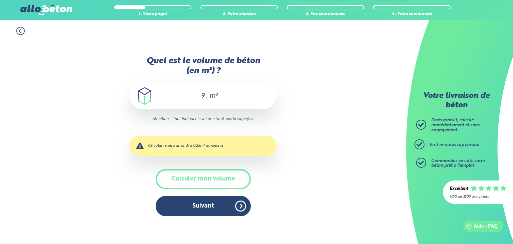
type input "9"
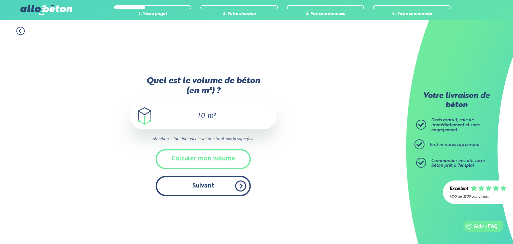
type input "10"
click at [203, 189] on button "Suivant" at bounding box center [203, 186] width 95 height 20
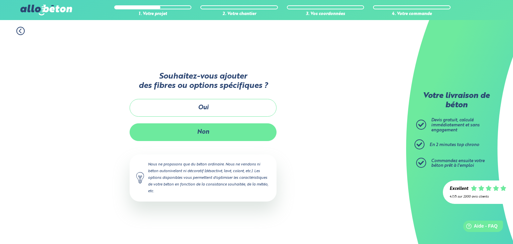
click at [206, 125] on button "Non" at bounding box center [203, 132] width 147 height 18
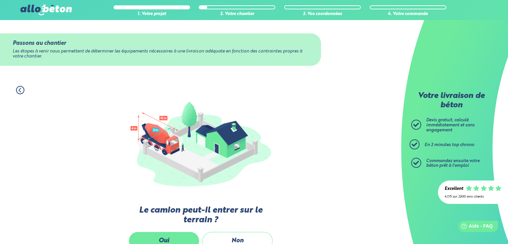
click at [182, 237] on label "Oui" at bounding box center [164, 241] width 70 height 18
click at [0, 0] on input "Oui" at bounding box center [0, 0] width 0 height 0
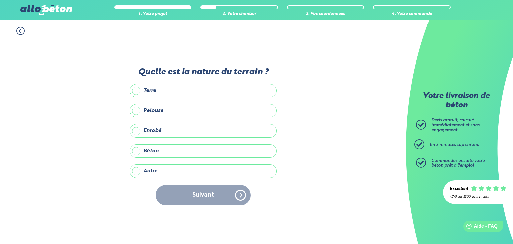
click at [197, 96] on label "Terre" at bounding box center [203, 90] width 147 height 13
click at [0, 0] on input "Terre" at bounding box center [0, 0] width 0 height 0
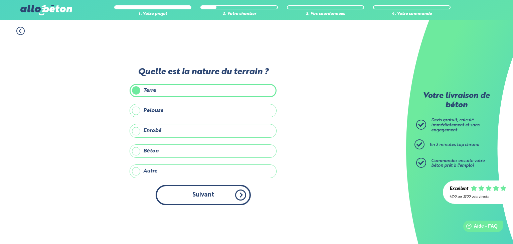
click at [198, 196] on button "Suivant" at bounding box center [203, 195] width 95 height 20
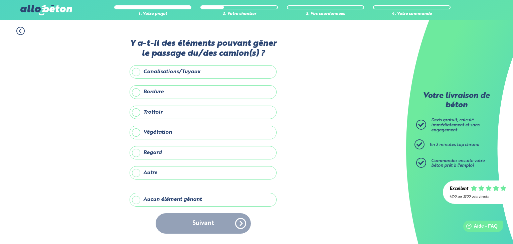
click at [187, 198] on label "Aucun élément gênant" at bounding box center [203, 199] width 147 height 13
click at [0, 0] on input "Aucun élément gênant" at bounding box center [0, 0] width 0 height 0
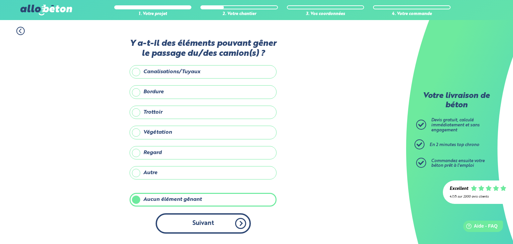
click at [201, 220] on button "Suivant" at bounding box center [203, 223] width 95 height 20
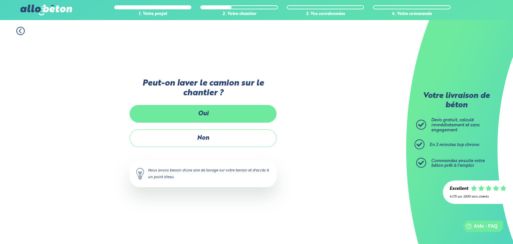
click at [203, 119] on label "Oui" at bounding box center [203, 114] width 147 height 18
click at [0, 0] on input "Oui" at bounding box center [0, 0] width 0 height 0
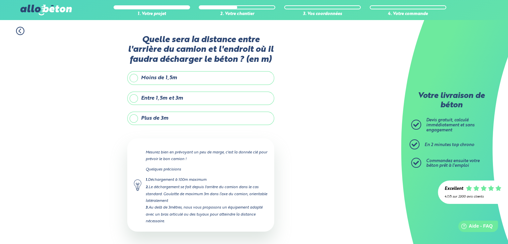
click at [201, 120] on label "Plus de 3m" at bounding box center [200, 118] width 147 height 13
click at [0, 0] on input "Plus de 3m" at bounding box center [0, 0] width 0 height 0
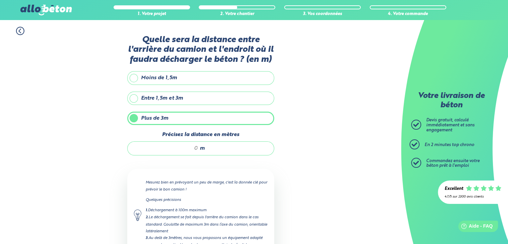
click at [208, 147] on div "m" at bounding box center [200, 148] width 147 height 14
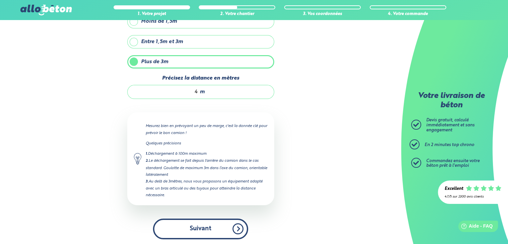
type input "4"
click at [204, 226] on button "Suivant" at bounding box center [200, 228] width 95 height 20
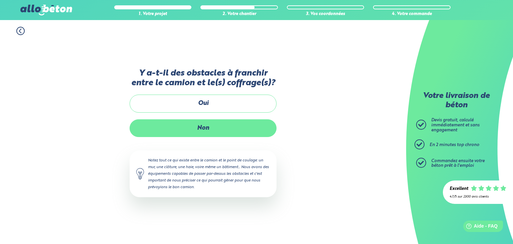
click at [215, 127] on label "Non" at bounding box center [203, 128] width 147 height 18
click at [0, 0] on input "Non" at bounding box center [0, 0] width 0 height 0
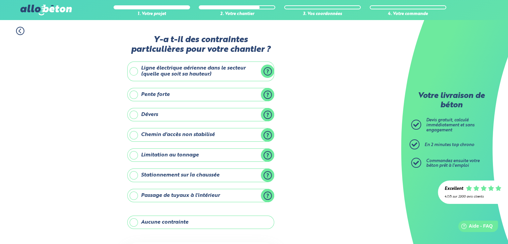
click at [214, 225] on label "Aucune contrainte" at bounding box center [200, 221] width 147 height 13
click at [0, 0] on input "Aucune contrainte" at bounding box center [0, 0] width 0 height 0
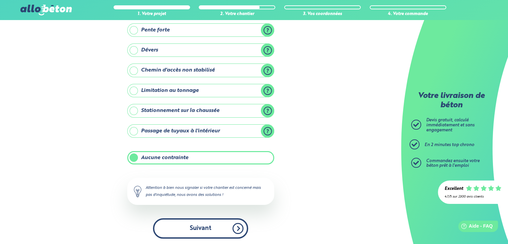
click at [218, 224] on button "Suivant" at bounding box center [200, 228] width 95 height 20
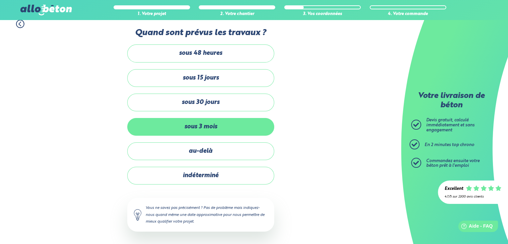
click at [230, 121] on label "sous 3 mois" at bounding box center [200, 127] width 147 height 18
click at [0, 0] on input "sous 3 mois" at bounding box center [0, 0] width 0 height 0
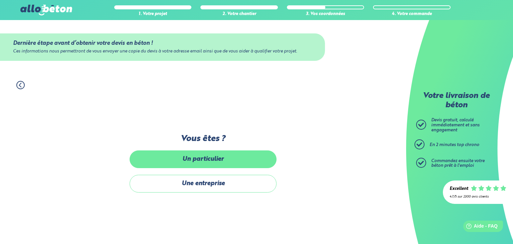
click at [210, 158] on label "Un particulier" at bounding box center [203, 159] width 147 height 18
click at [0, 0] on input "Un particulier" at bounding box center [0, 0] width 0 height 0
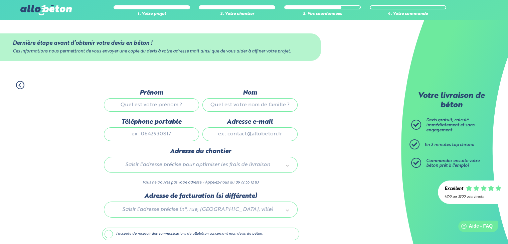
click at [173, 101] on input "Prénom" at bounding box center [151, 104] width 95 height 13
type input "GEORGES MAEL"
type input "LE DRAN"
type input "0666308664"
type input "gmld56@gmail.com"
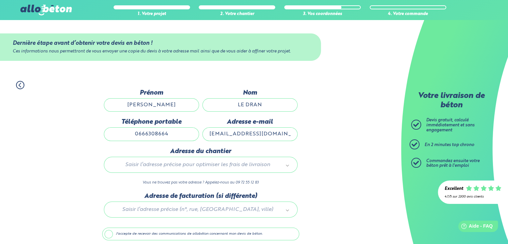
type input "66 Rue Emile Bernard"
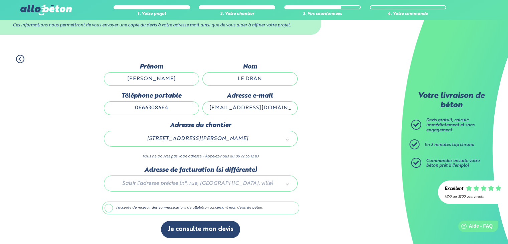
click at [211, 209] on label "J'accepte de recevoir des communications de allobéton concernant mon devis de b…" at bounding box center [200, 207] width 197 height 13
click at [0, 0] on input "J'accepte de recevoir des communications de allobéton concernant mon devis de b…" at bounding box center [0, 0] width 0 height 0
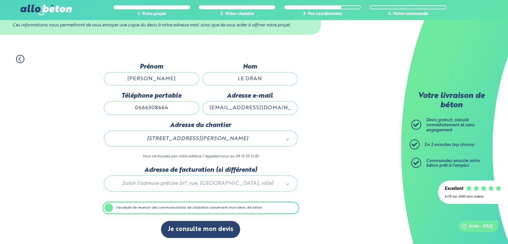
scroll to position [26, 0]
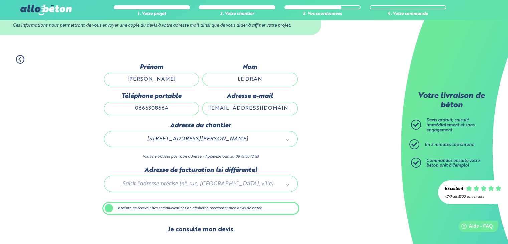
click at [195, 232] on button "Je consulte mon devis" at bounding box center [200, 229] width 79 height 17
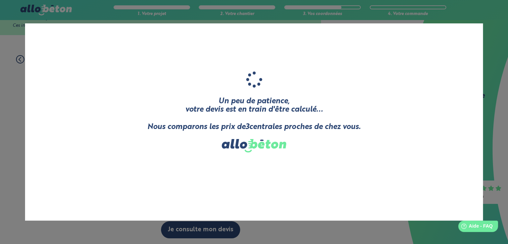
click at [195, 232] on div "Un peu de patience, votre devis est en train d'être calculé... Nous comparons l…" at bounding box center [254, 122] width 508 height 244
